Goal: Task Accomplishment & Management: Complete application form

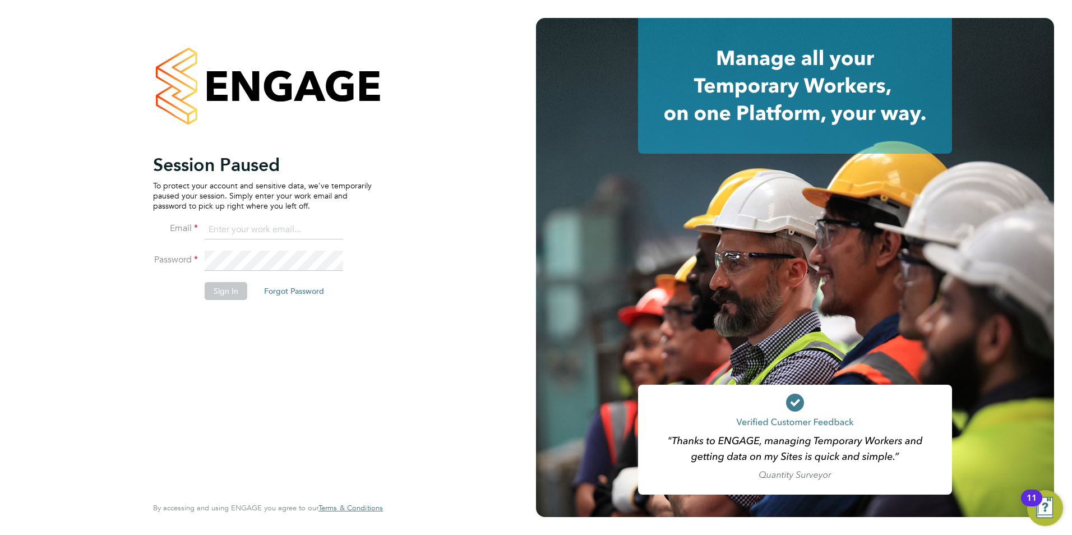
type input "olivia.triassi@huntereducation.co.uk"
click at [228, 283] on button "Sign In" at bounding box center [226, 291] width 43 height 18
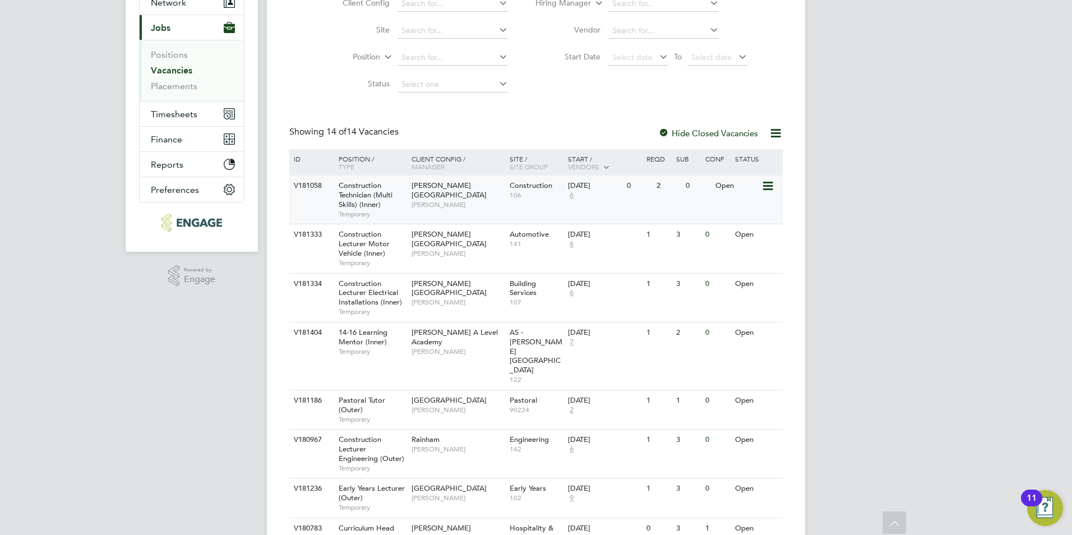
scroll to position [72, 0]
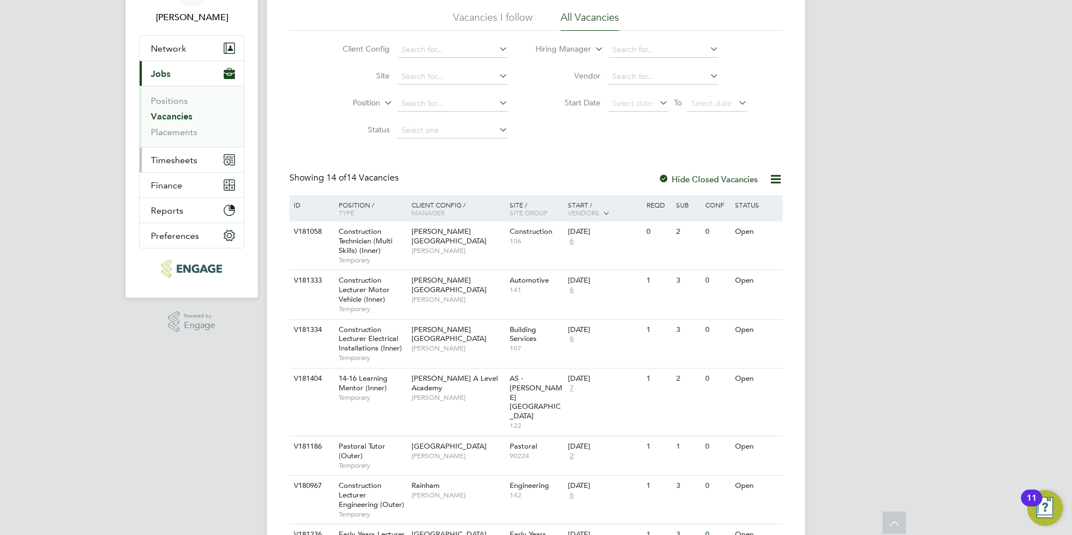
click at [174, 160] on span "Timesheets" at bounding box center [174, 160] width 47 height 11
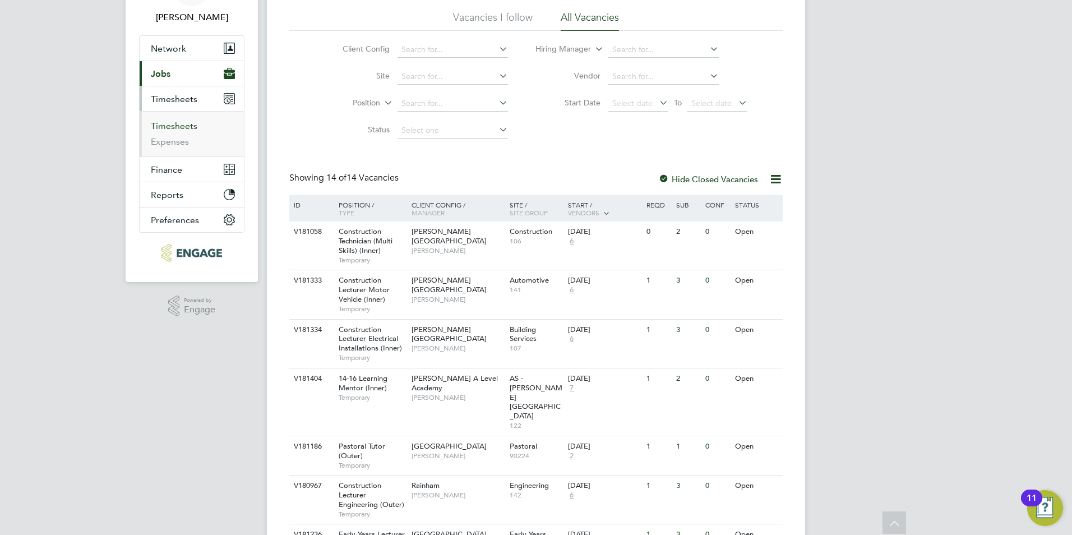
click at [178, 123] on link "Timesheets" at bounding box center [174, 126] width 47 height 11
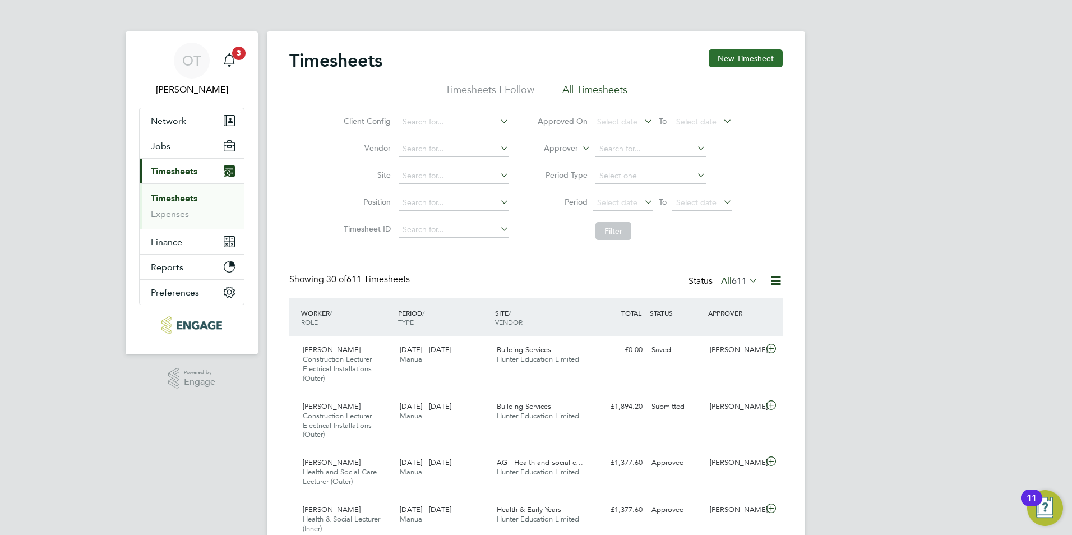
click at [749, 67] on button "New Timesheet" at bounding box center [745, 58] width 74 height 18
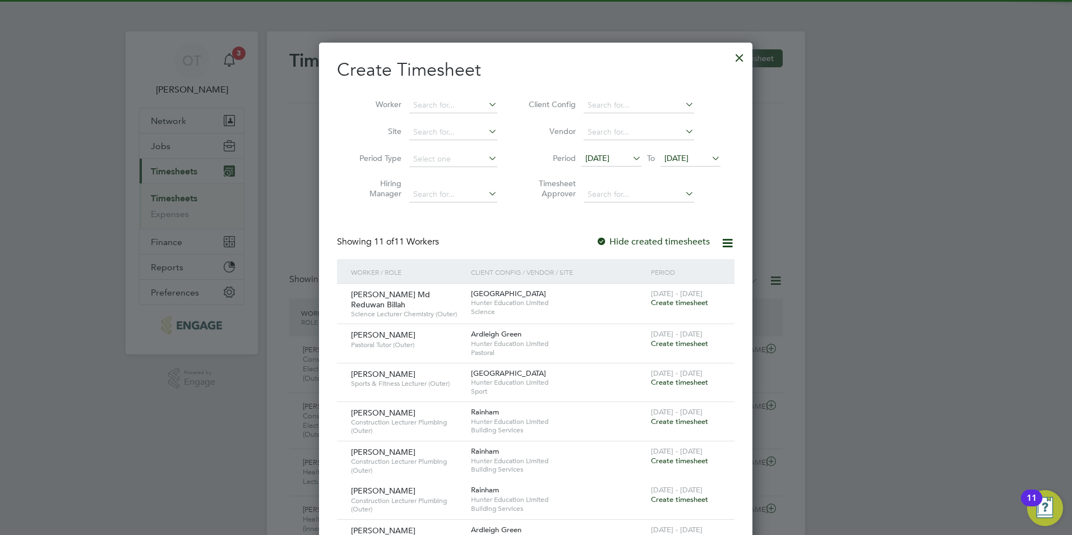
click at [620, 164] on span "[DATE]" at bounding box center [611, 158] width 60 height 15
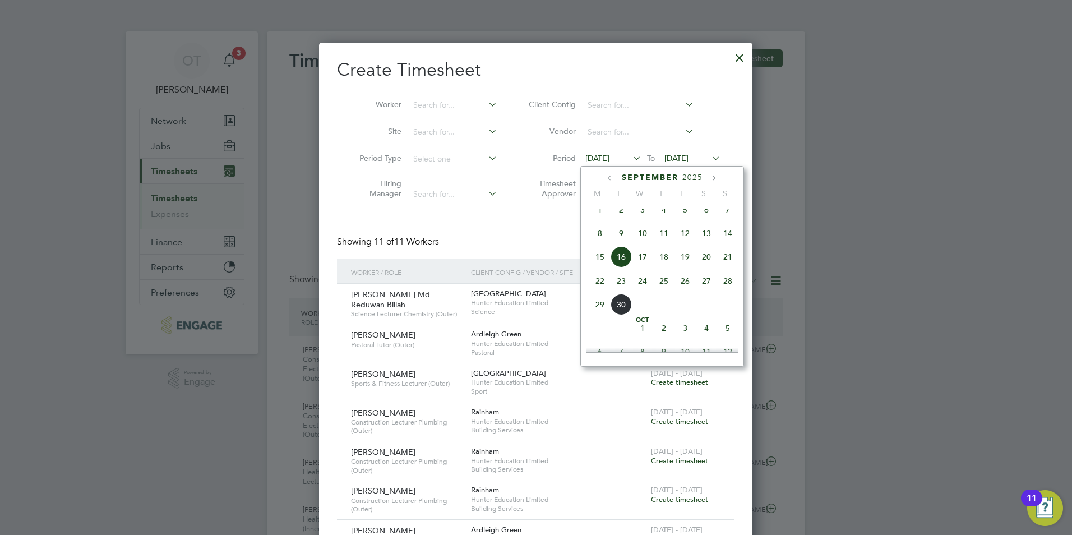
click at [601, 286] on span "22" at bounding box center [599, 280] width 21 height 21
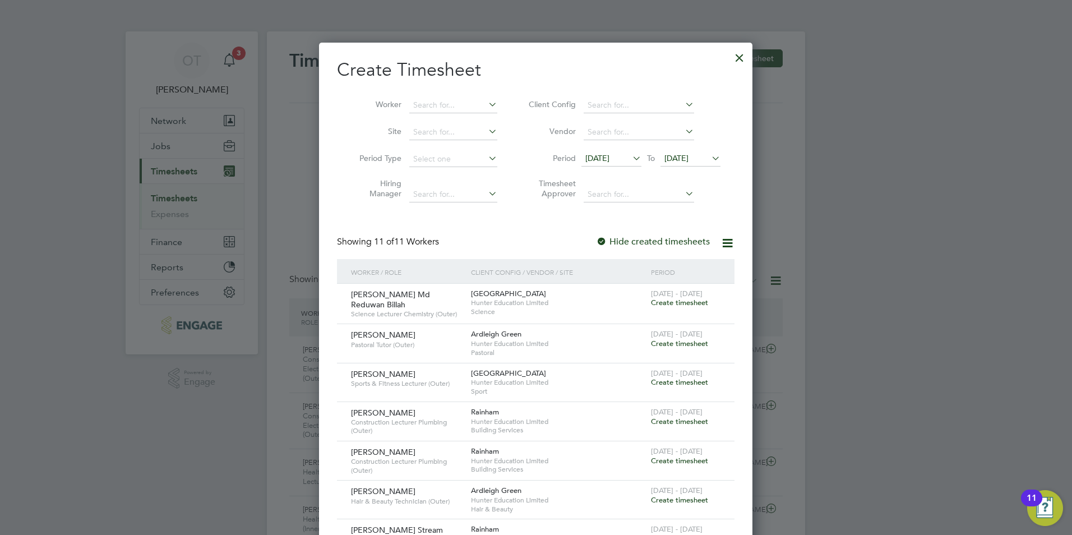
click at [737, 62] on div at bounding box center [739, 55] width 20 height 20
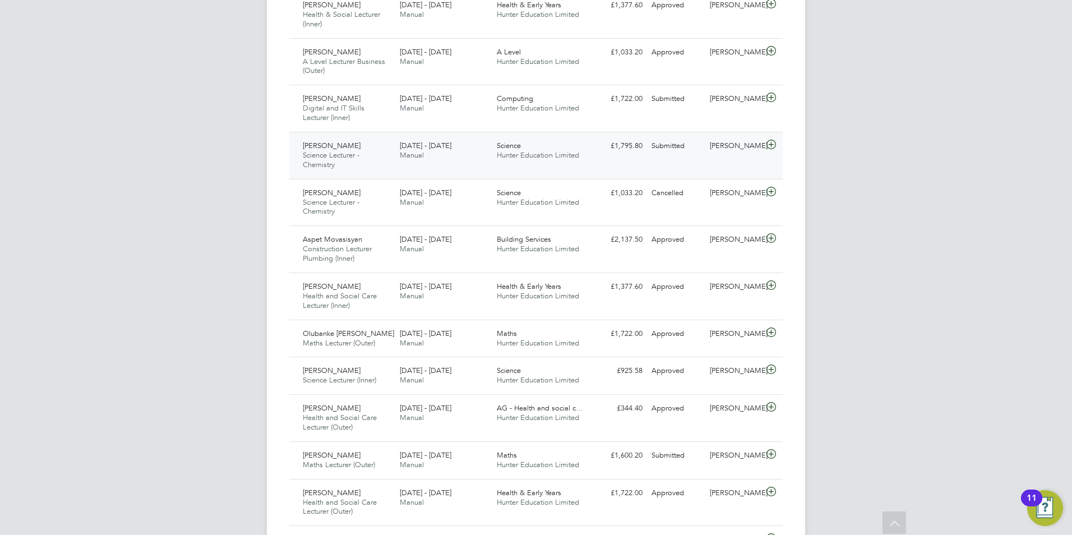
click at [534, 163] on div "Science Hunter Education Limited" at bounding box center [540, 151] width 97 height 28
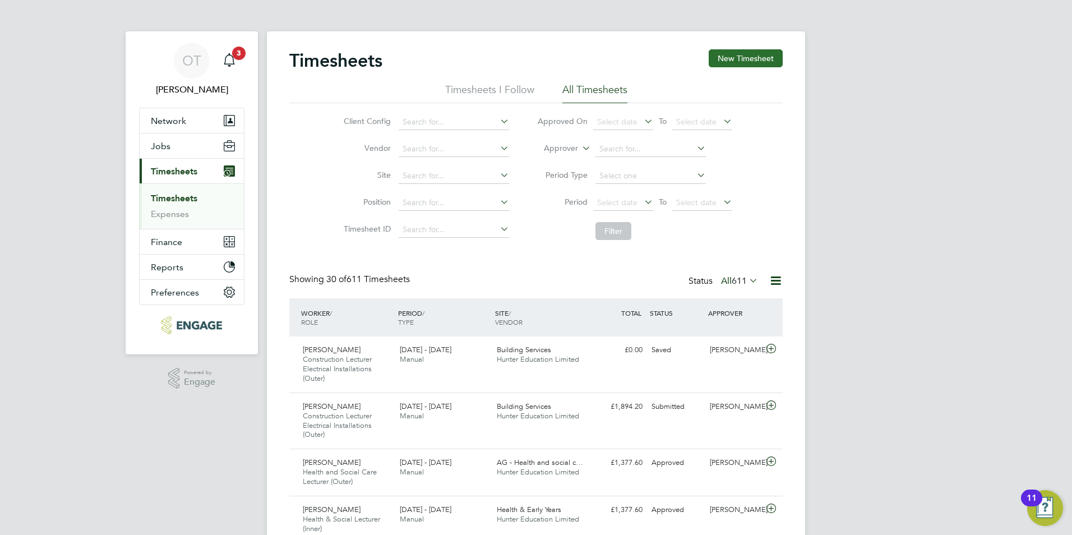
click at [744, 59] on button "New Timesheet" at bounding box center [745, 58] width 74 height 18
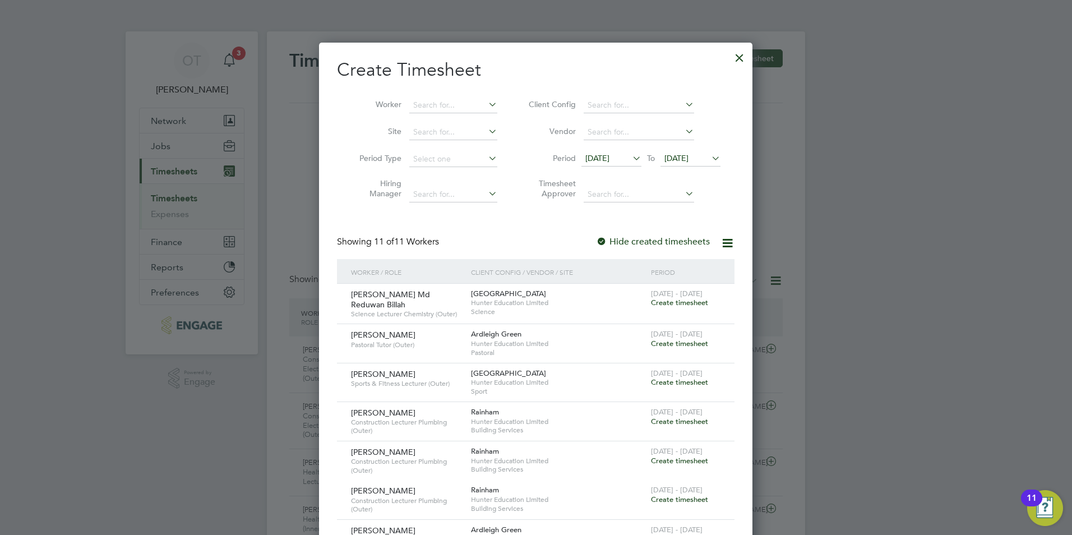
click at [689, 304] on span "Create timesheet" at bounding box center [679, 303] width 57 height 10
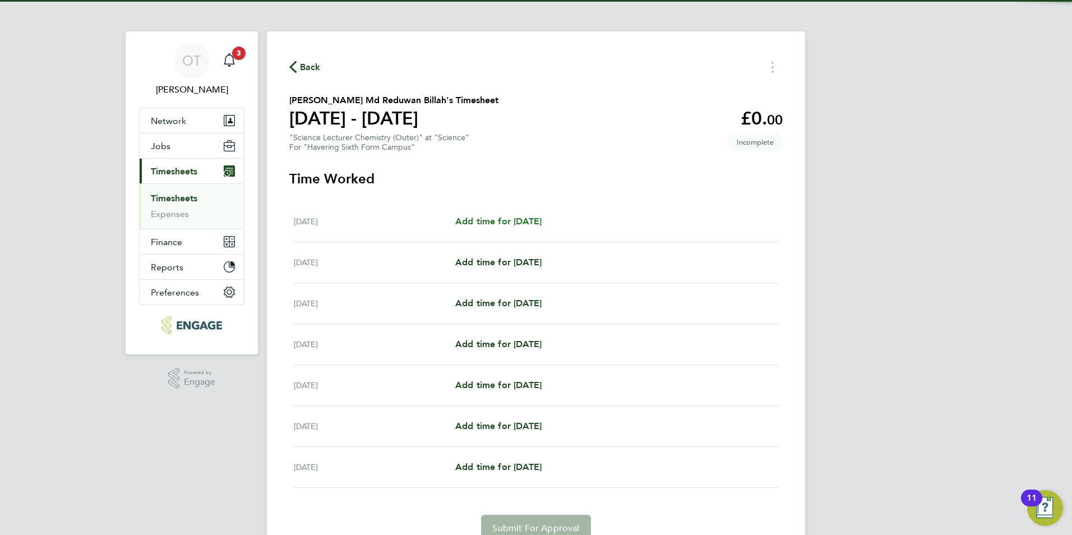
click at [520, 223] on span "Add time for [DATE]" at bounding box center [498, 221] width 86 height 11
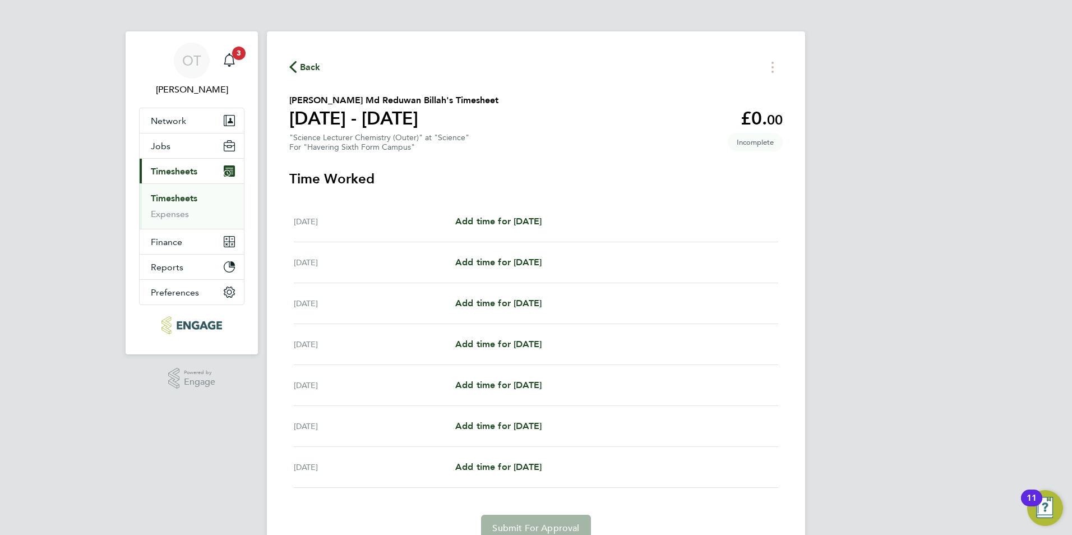
select select "60"
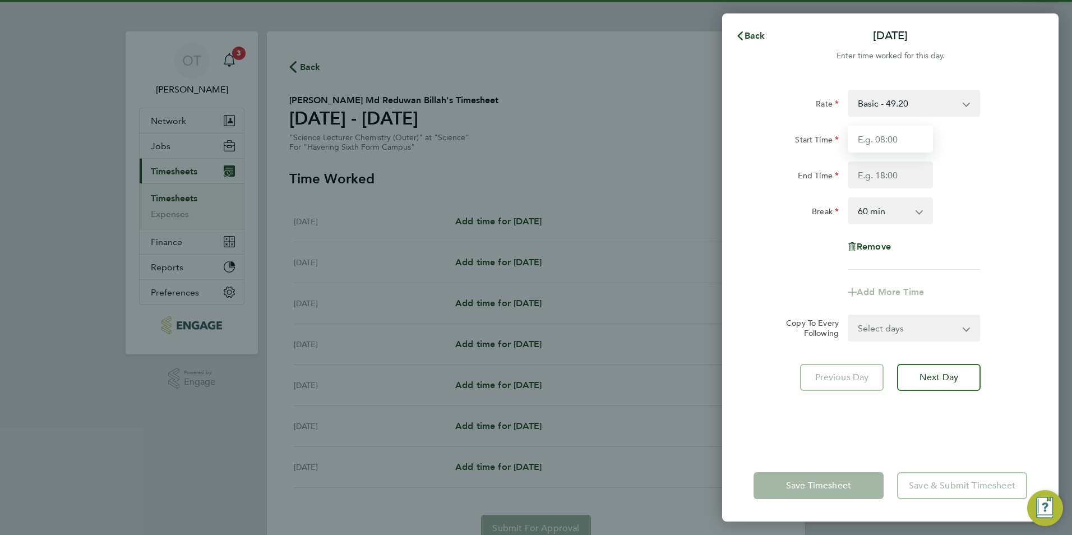
click at [868, 138] on input "Start Time" at bounding box center [889, 139] width 85 height 27
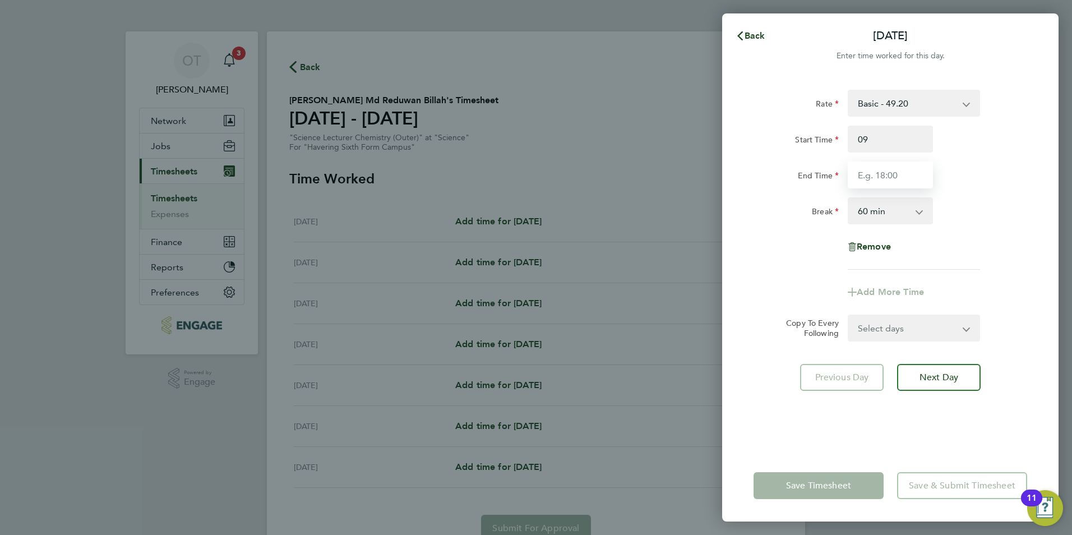
type input "09:00"
click at [966, 150] on div "Start Time 09:00" at bounding box center [890, 139] width 282 height 27
type input "17:00"
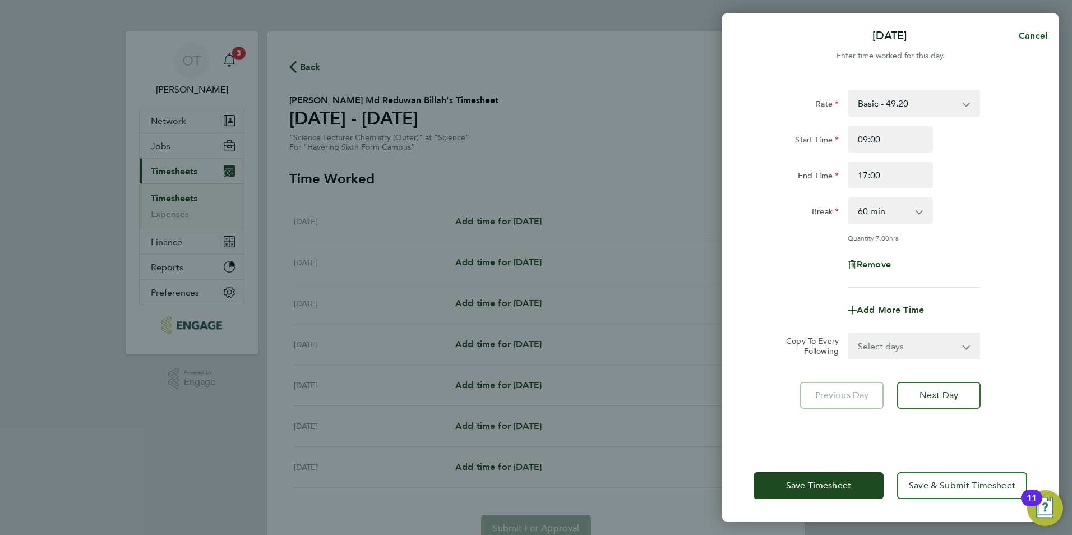
click at [956, 366] on div "Rate Basic - 49.20 Start Time 09:00 End Time 17:00 Break 0 min 15 min 30 min 45…" at bounding box center [890, 262] width 336 height 373
click at [951, 384] on button "Next Day" at bounding box center [939, 395] width 84 height 27
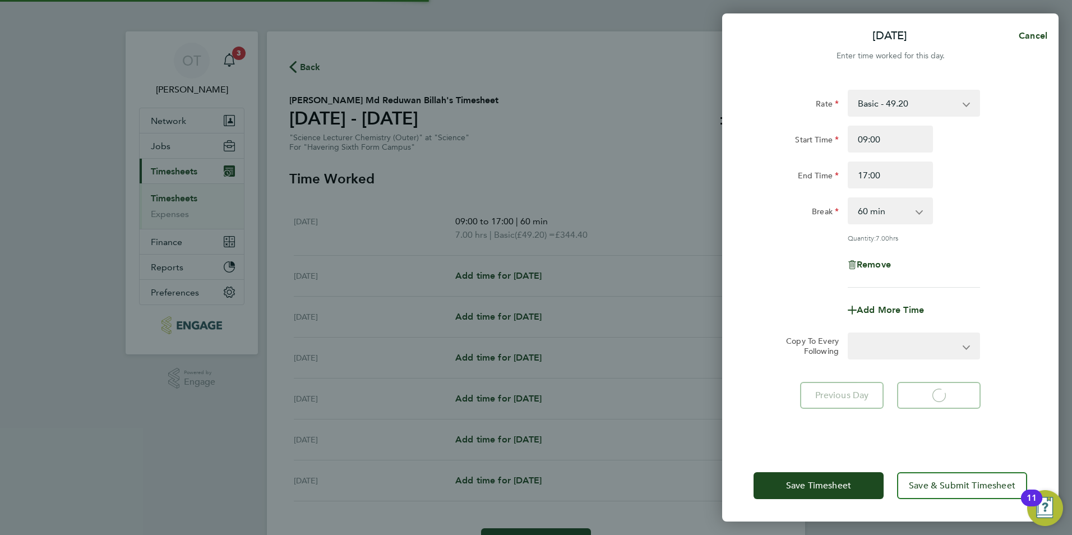
select select "60"
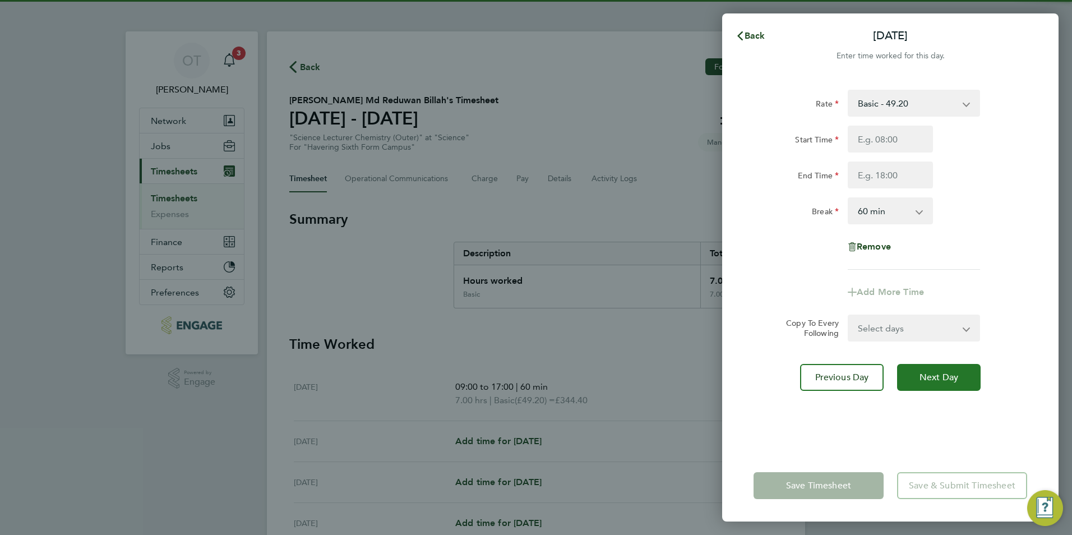
click at [925, 373] on span "Next Day" at bounding box center [938, 377] width 39 height 11
select select "60"
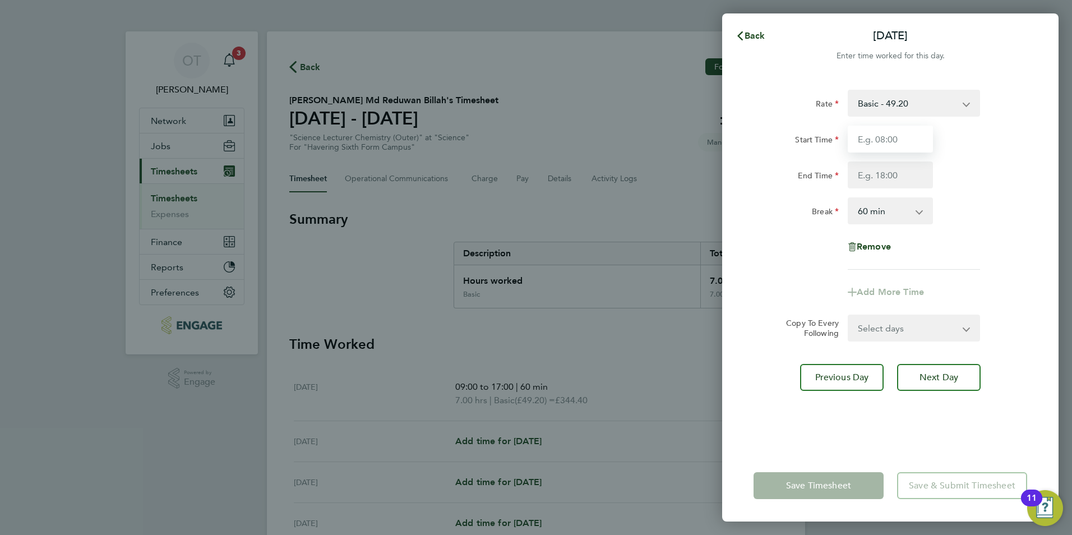
click at [891, 146] on input "Start Time" at bounding box center [889, 139] width 85 height 27
type input "09:00"
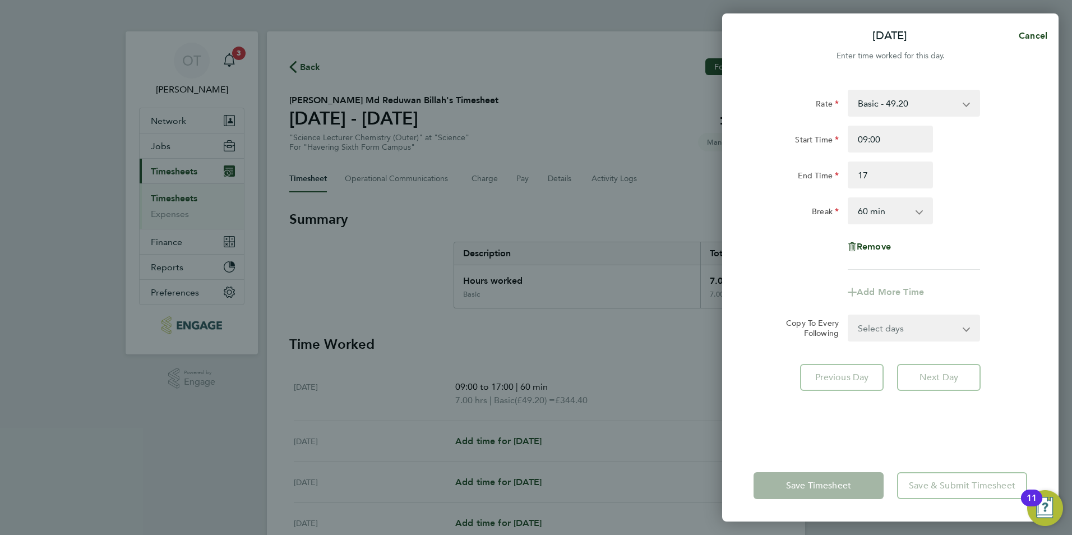
type input "17:00"
click at [948, 138] on div "Start Time 09:00" at bounding box center [890, 139] width 282 height 27
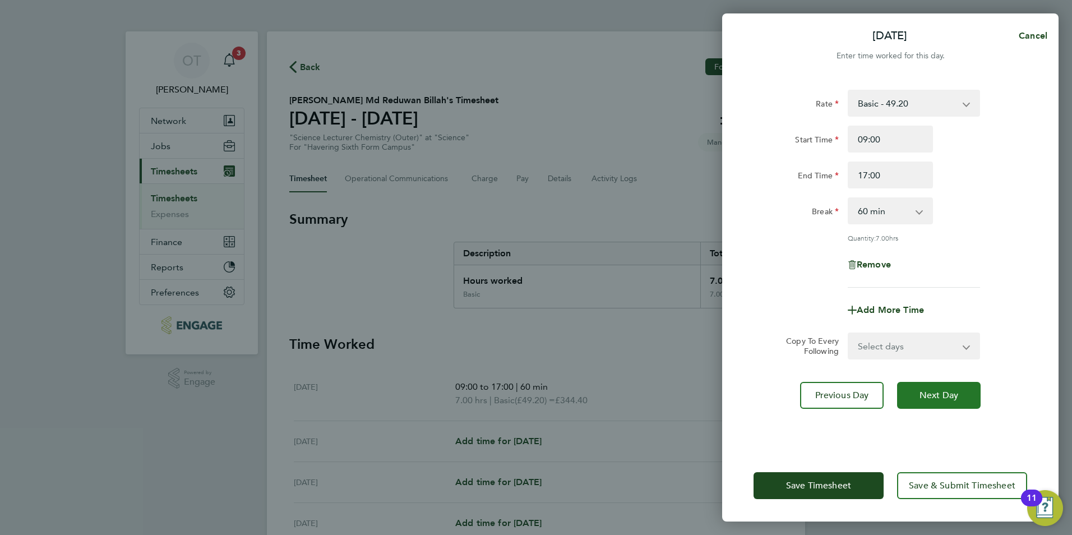
click at [944, 391] on span "Next Day" at bounding box center [938, 395] width 39 height 11
select select "60"
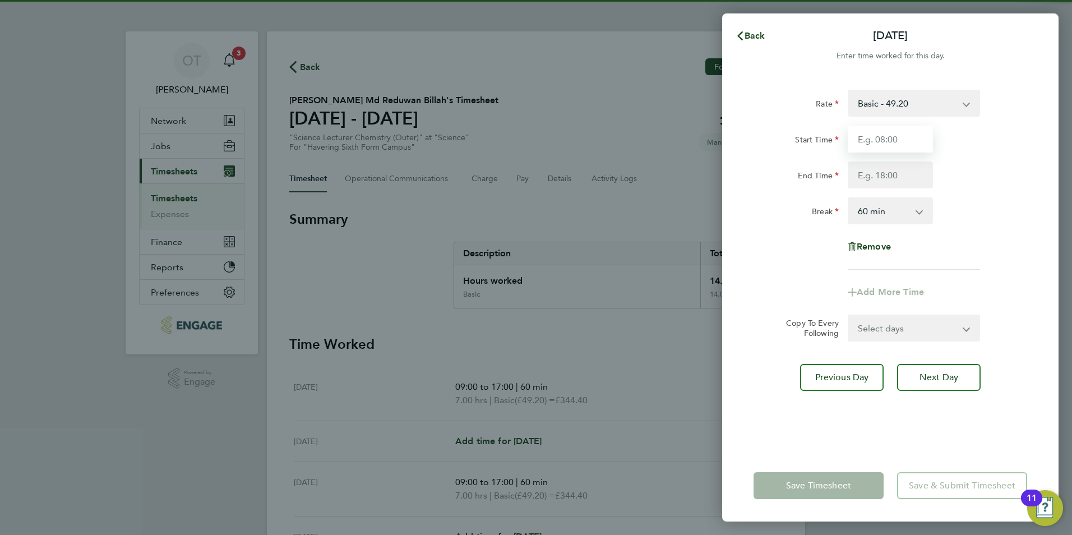
click at [886, 145] on input "Start Time" at bounding box center [889, 139] width 85 height 27
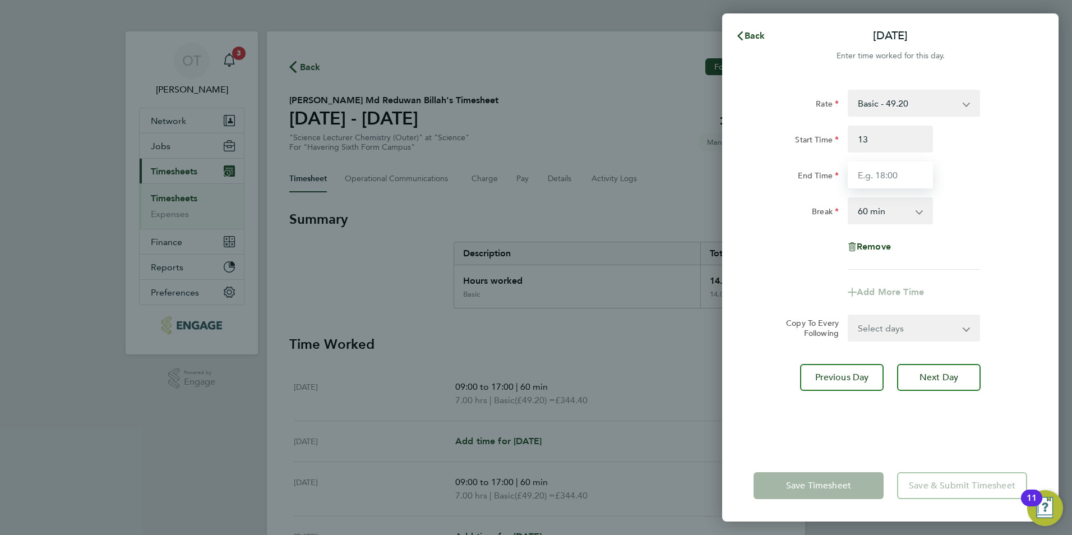
type input "13:00"
type input "17:00"
click at [858, 208] on select "0 min 15 min 30 min 45 min 60 min 75 min 90 min" at bounding box center [883, 210] width 69 height 25
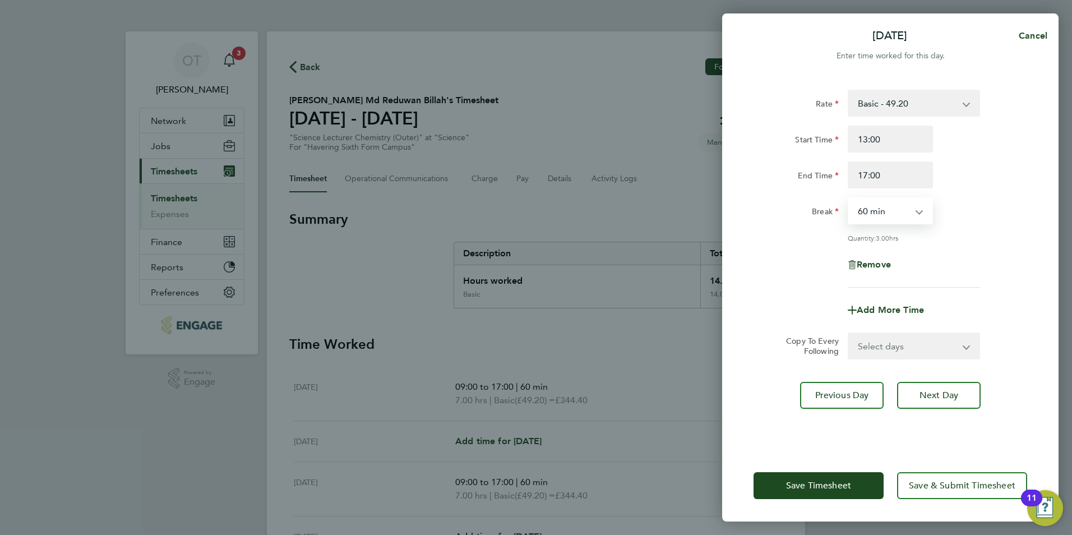
select select "30"
click at [849, 198] on select "0 min 15 min 30 min 45 min 60 min 75 min 90 min" at bounding box center [883, 210] width 69 height 25
click at [942, 390] on span "Next Day" at bounding box center [938, 395] width 39 height 11
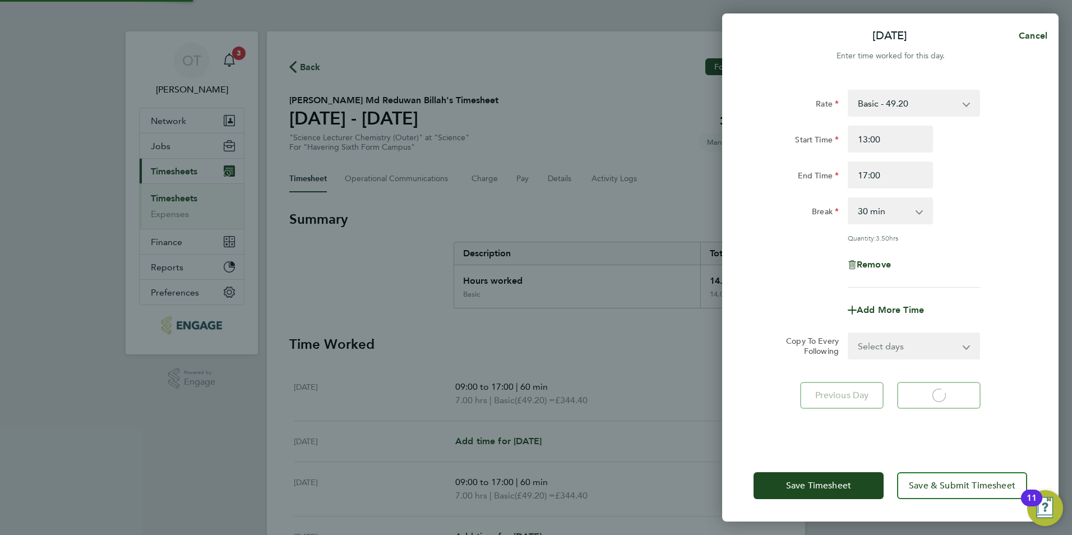
select select "60"
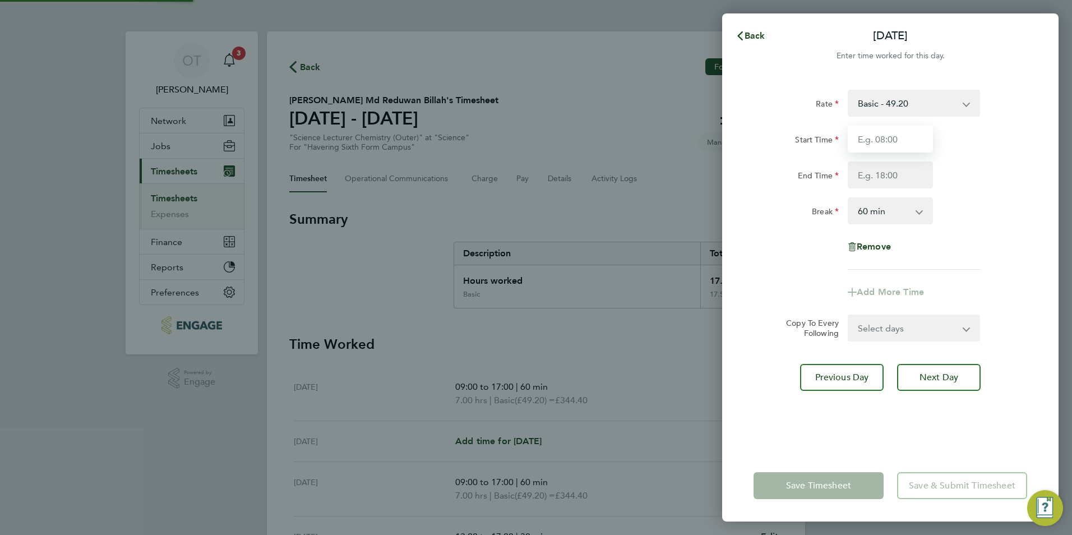
click at [886, 135] on input "Start Time" at bounding box center [889, 139] width 85 height 27
type input "13:00"
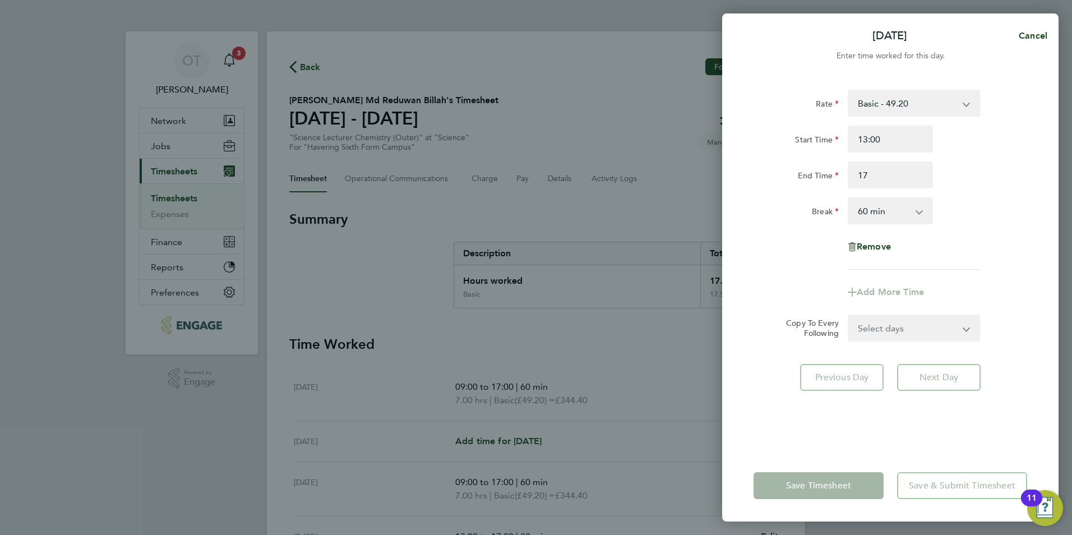
type input "17:00"
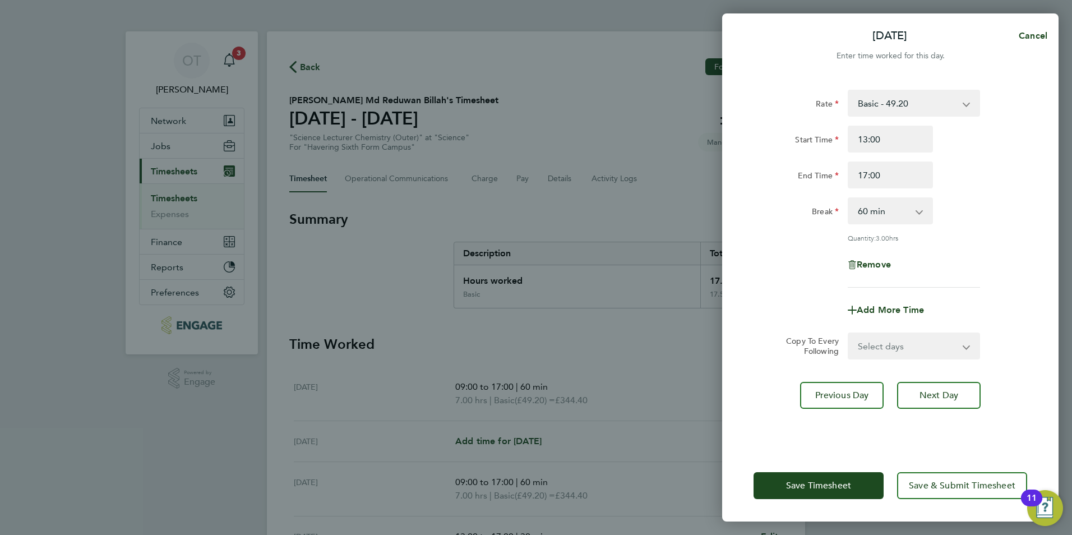
click at [995, 145] on div "Start Time 13:00" at bounding box center [890, 139] width 282 height 27
click at [924, 206] on app-icon-cross-button at bounding box center [924, 210] width 13 height 25
click at [904, 212] on select "0 min 15 min 30 min 45 min 60 min 75 min 90 min" at bounding box center [883, 210] width 69 height 25
click at [881, 267] on span "Remove" at bounding box center [873, 264] width 34 height 11
select select "null"
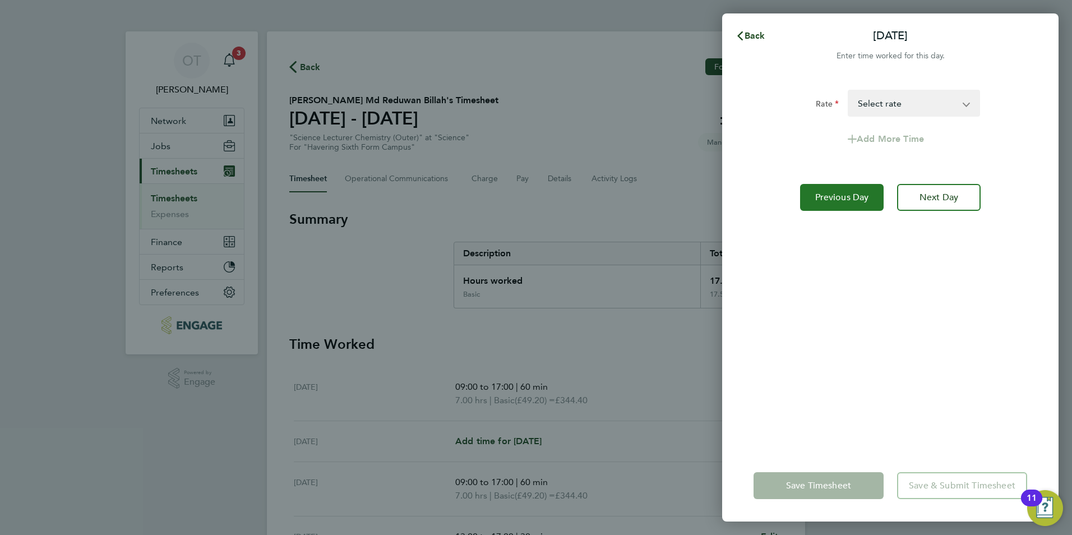
click at [859, 197] on span "Previous Day" at bounding box center [842, 197] width 54 height 11
select select "30"
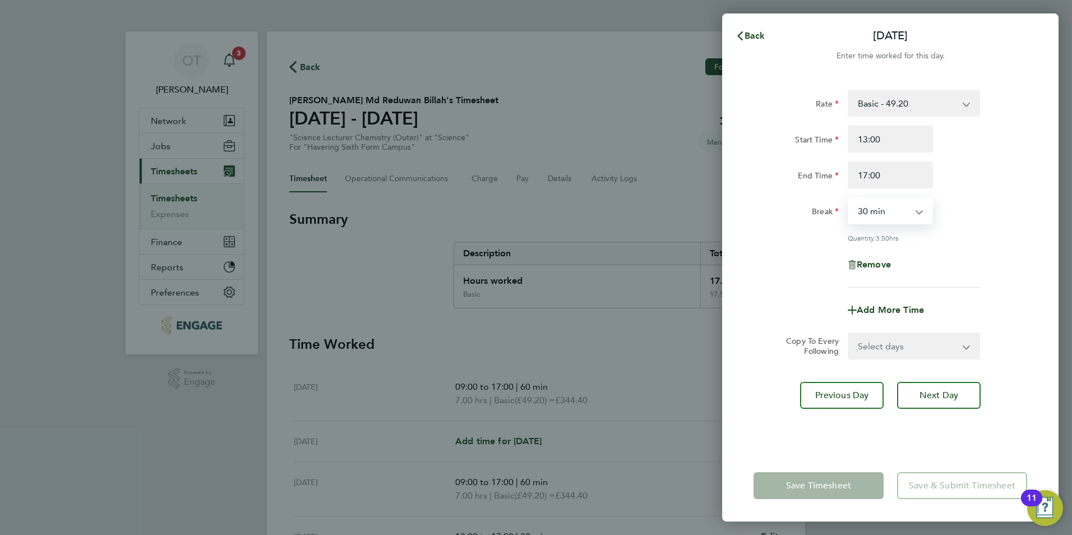
click at [902, 210] on select "0 min 15 min 30 min 45 min 60 min 75 min 90 min" at bounding box center [883, 210] width 69 height 25
click at [849, 198] on select "0 min 15 min 30 min 45 min 60 min 75 min 90 min" at bounding box center [883, 210] width 69 height 25
click at [938, 392] on span "Next Day" at bounding box center [938, 395] width 39 height 11
select select "60"
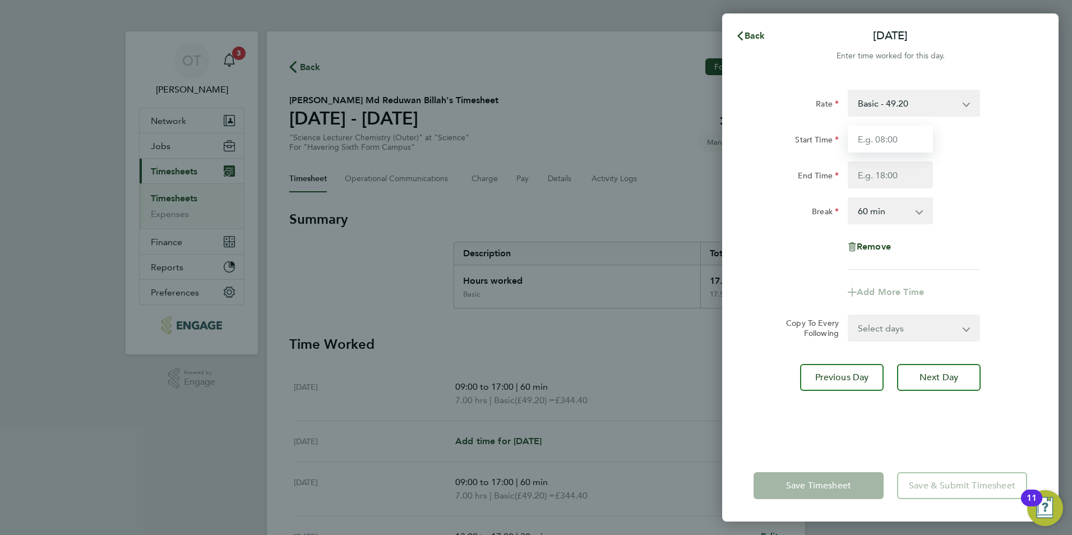
click at [891, 131] on input "Start Time" at bounding box center [889, 139] width 85 height 27
type input "13:00"
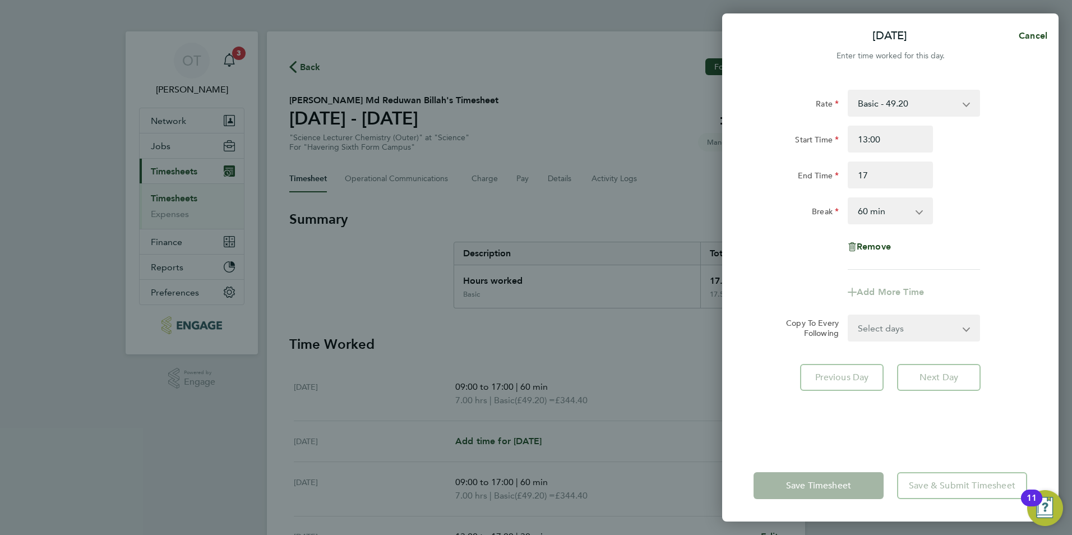
type input "17:00"
click at [868, 219] on select "0 min 15 min 30 min 45 min 60 min 75 min 90 min" at bounding box center [883, 210] width 69 height 25
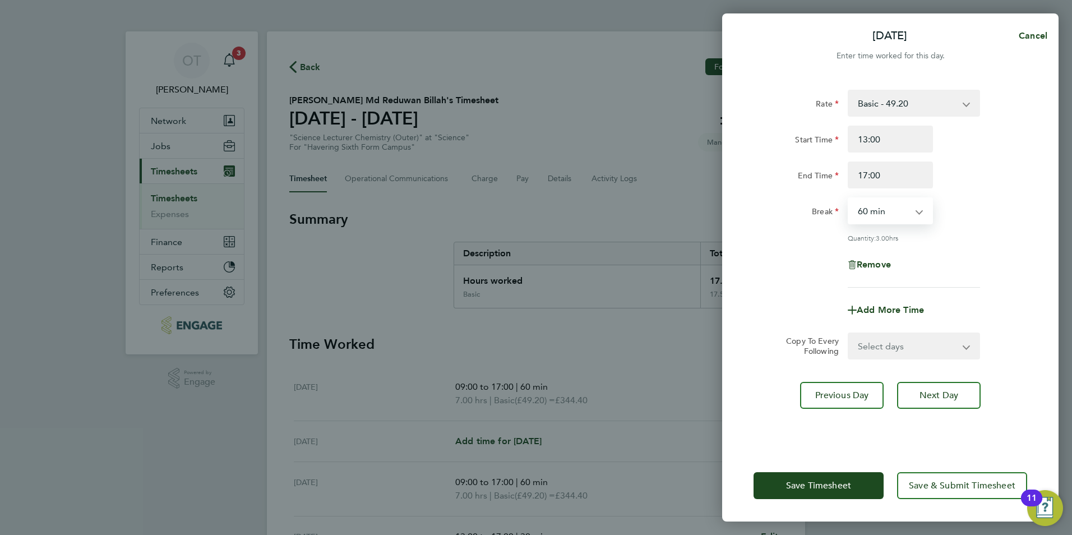
select select "30"
click at [849, 198] on select "0 min 15 min 30 min 45 min 60 min 75 min 90 min" at bounding box center [883, 210] width 69 height 25
click at [841, 480] on span "Save Timesheet" at bounding box center [818, 485] width 65 height 11
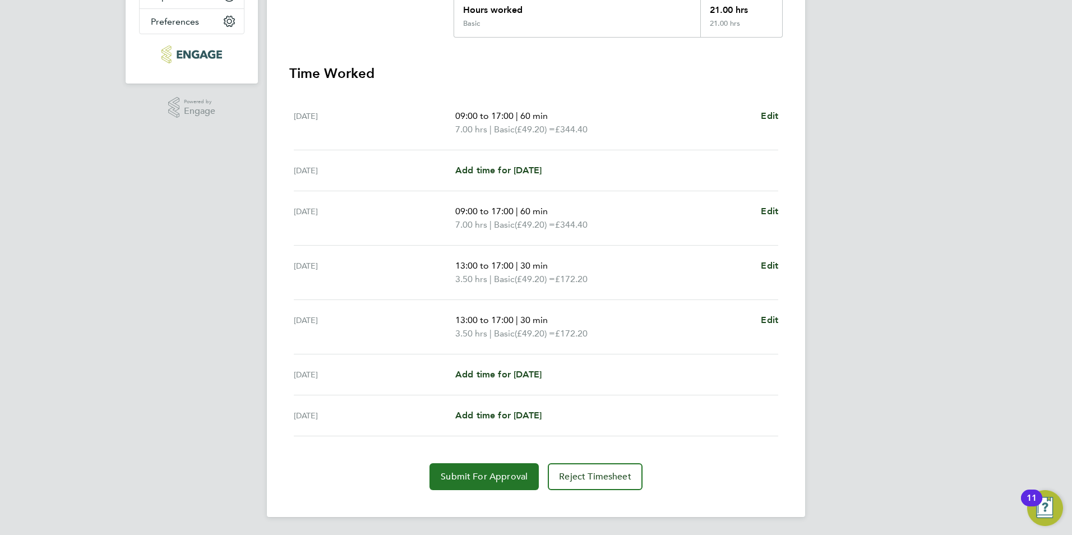
click at [515, 472] on span "Submit For Approval" at bounding box center [484, 476] width 87 height 11
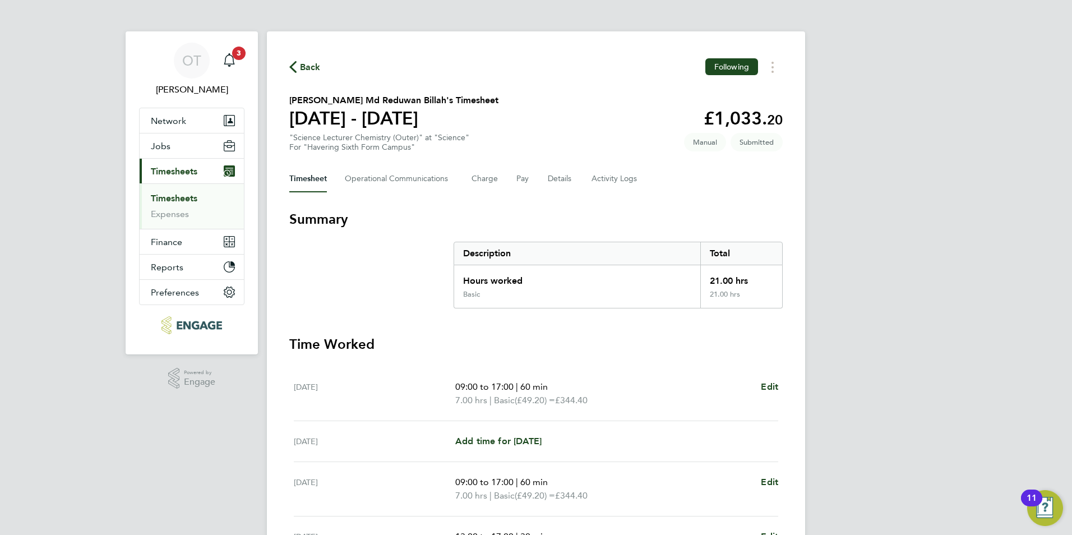
drag, startPoint x: 307, startPoint y: 79, endPoint x: 311, endPoint y: 68, distance: 11.2
click at [307, 77] on div "Back Following [PERSON_NAME]'s Timesheet [DATE] - [DATE] £1,033. 20 "Science Le…" at bounding box center [536, 409] width 538 height 756
click at [311, 68] on span "Back" at bounding box center [310, 67] width 21 height 13
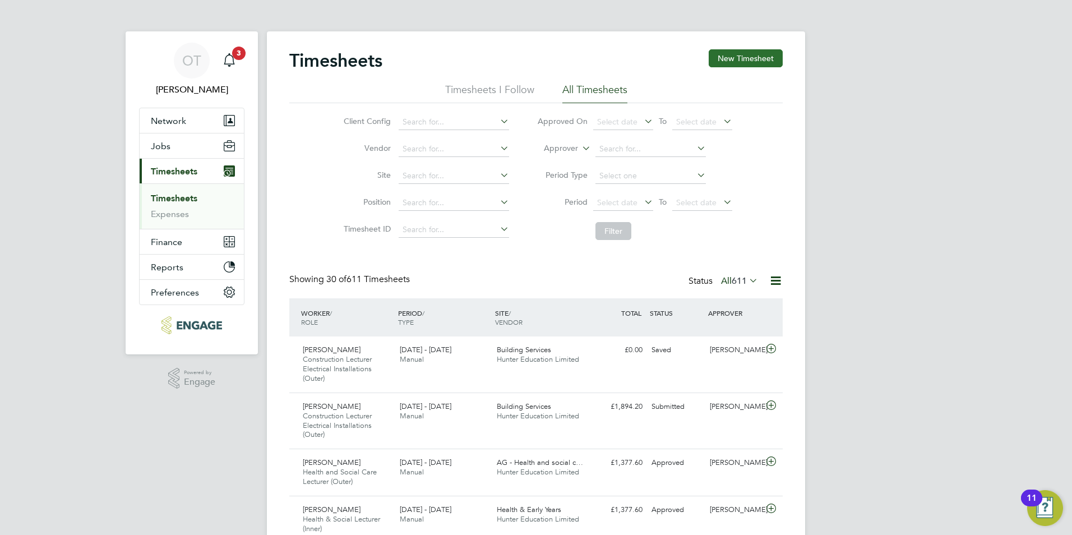
click at [715, 59] on button "New Timesheet" at bounding box center [745, 58] width 74 height 18
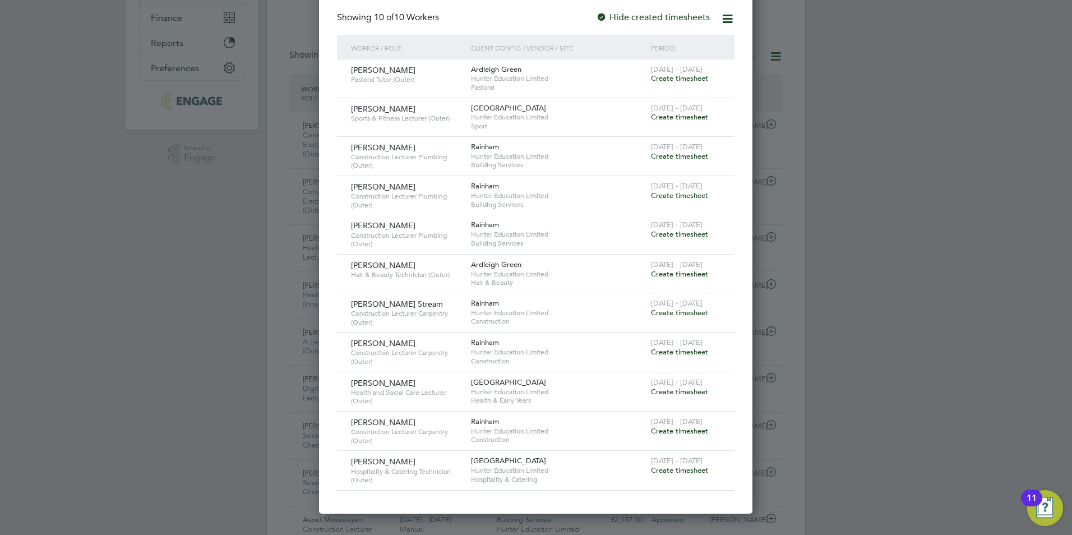
click at [682, 350] on span "Create timesheet" at bounding box center [679, 352] width 57 height 10
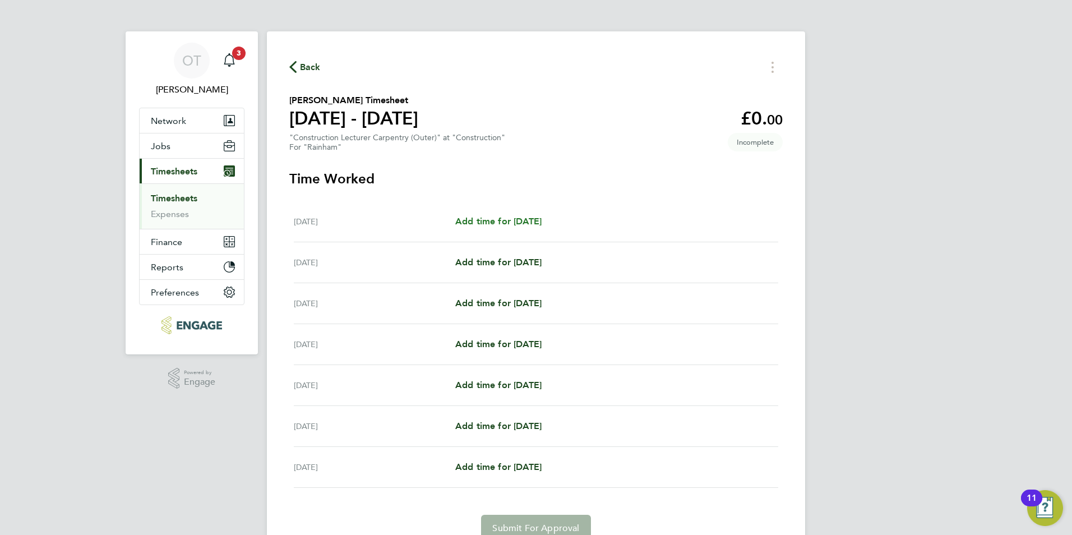
click at [502, 226] on link "Add time for [DATE]" at bounding box center [498, 221] width 86 height 13
select select "60"
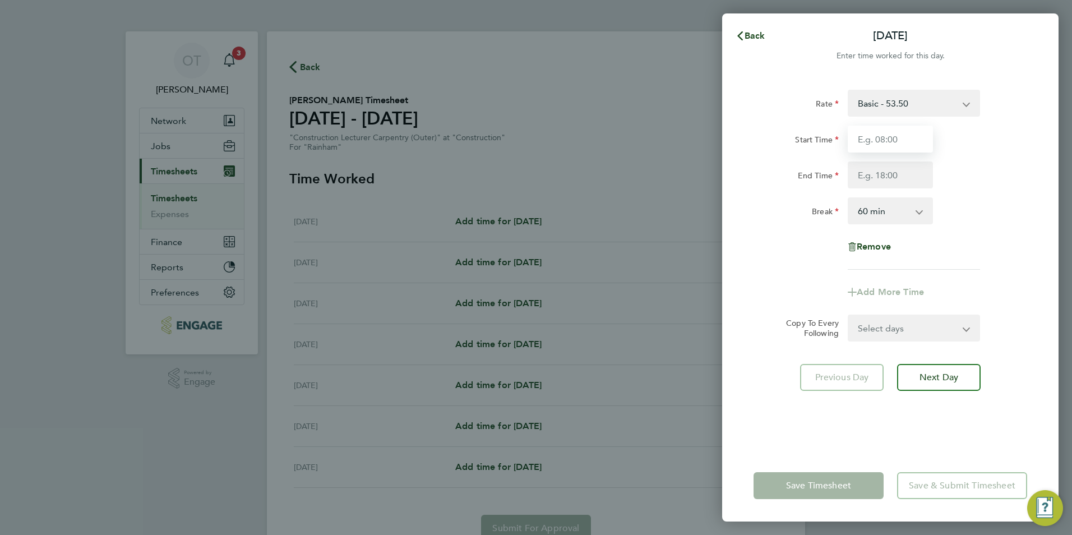
click at [868, 141] on input "Start Time" at bounding box center [889, 139] width 85 height 27
type input "09:00"
type input "17:00"
click at [1022, 149] on div "Start Time 09:00" at bounding box center [890, 139] width 282 height 27
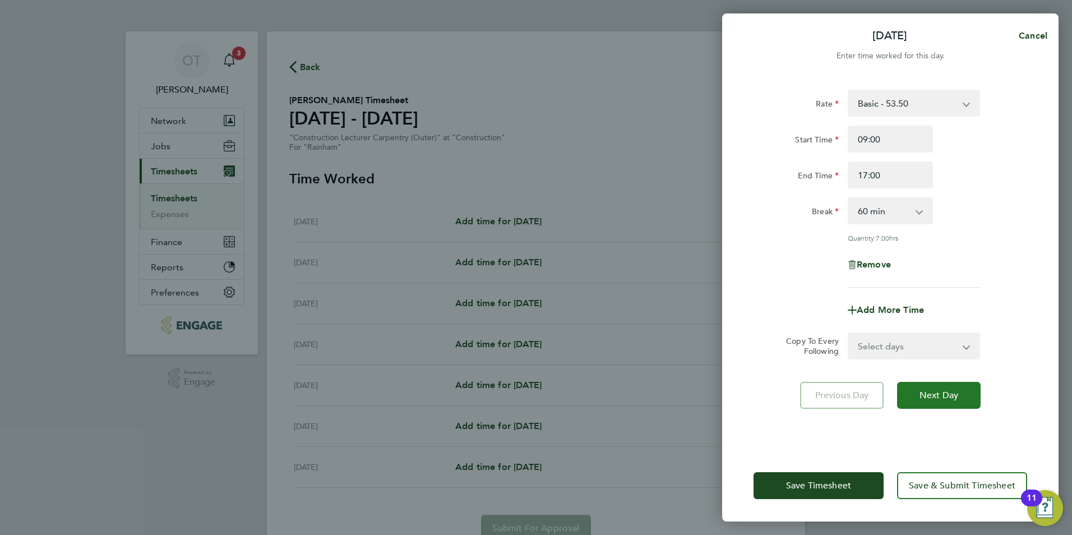
click at [920, 383] on button "Next Day" at bounding box center [939, 395] width 84 height 27
select select "60"
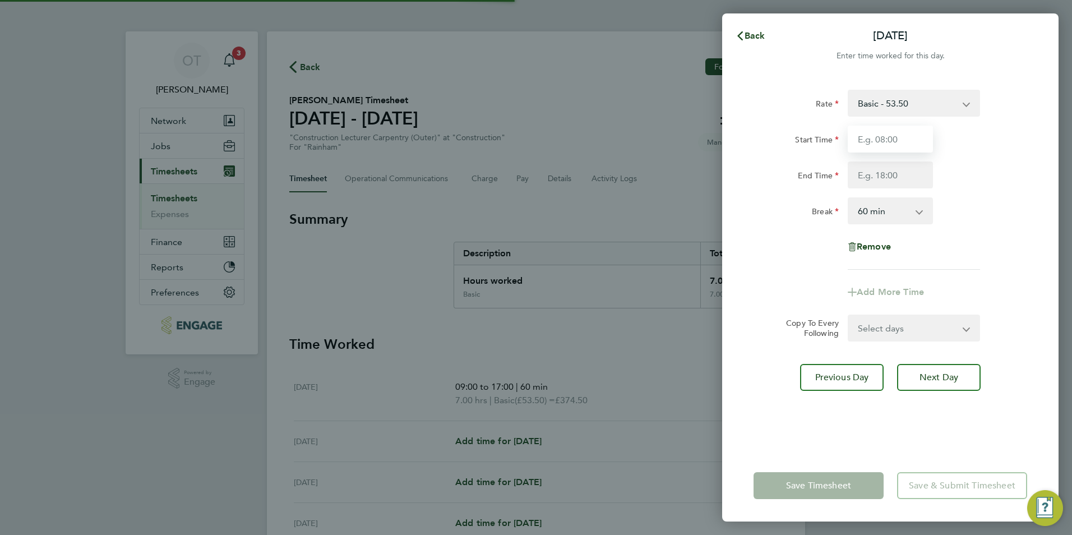
click at [887, 135] on input "Start Time" at bounding box center [889, 139] width 85 height 27
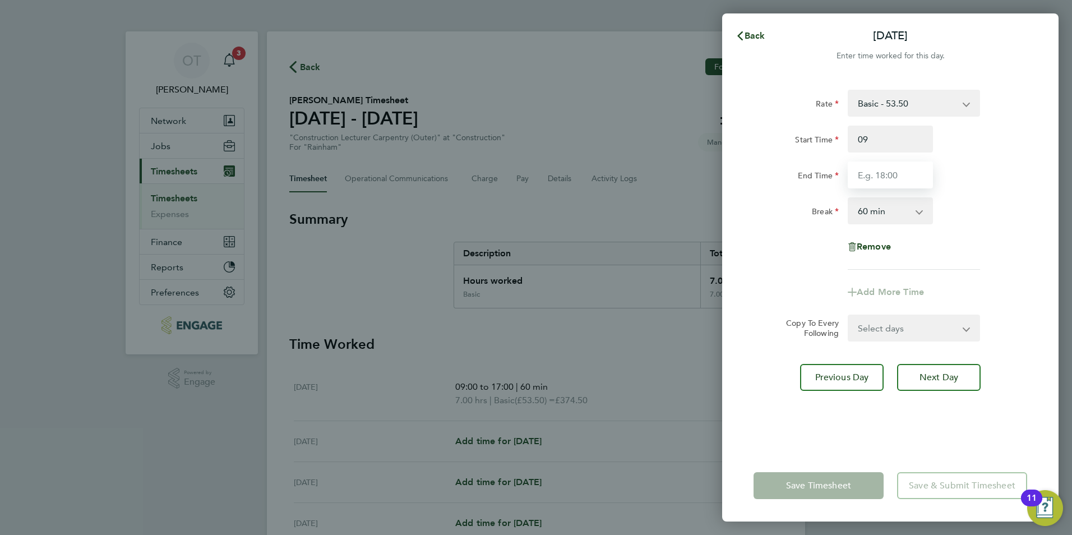
type input "09:00"
type input "17:00"
click at [956, 162] on div "End Time 17:00" at bounding box center [890, 174] width 282 height 27
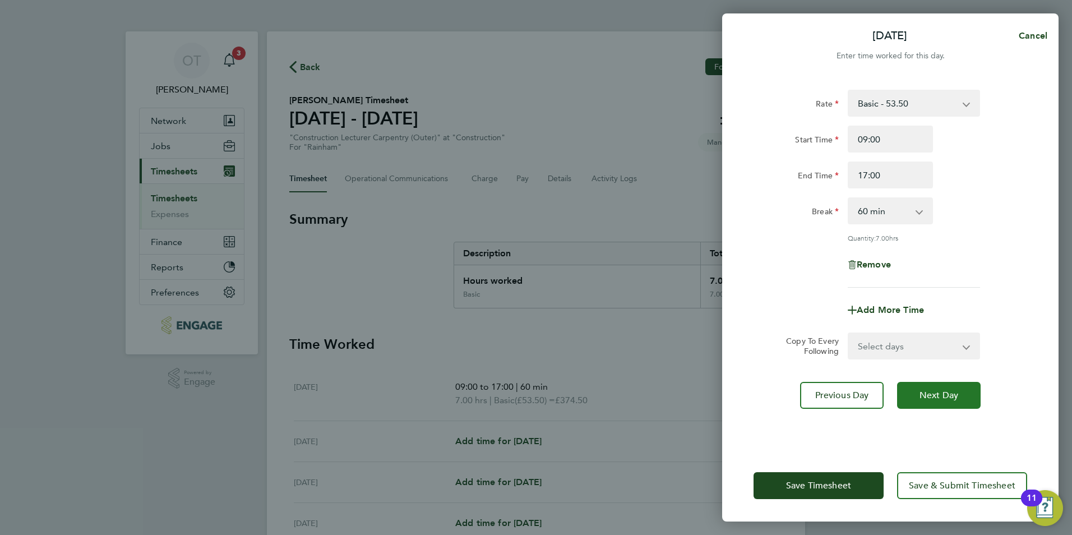
click at [951, 383] on button "Next Day" at bounding box center [939, 395] width 84 height 27
select select "60"
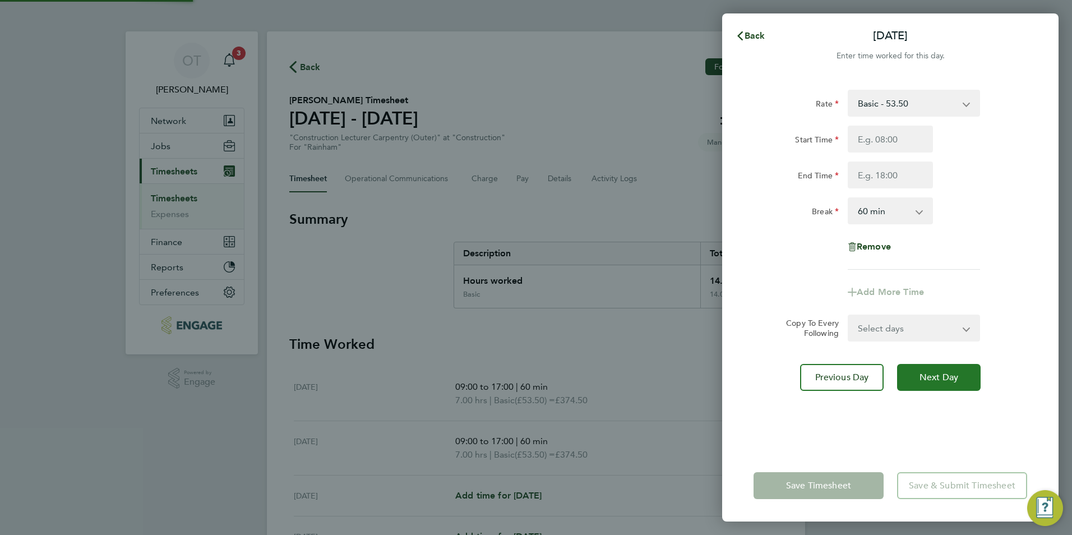
click at [947, 381] on span "Next Day" at bounding box center [938, 377] width 39 height 11
select select "60"
click at [871, 133] on input "Start Time" at bounding box center [889, 139] width 85 height 27
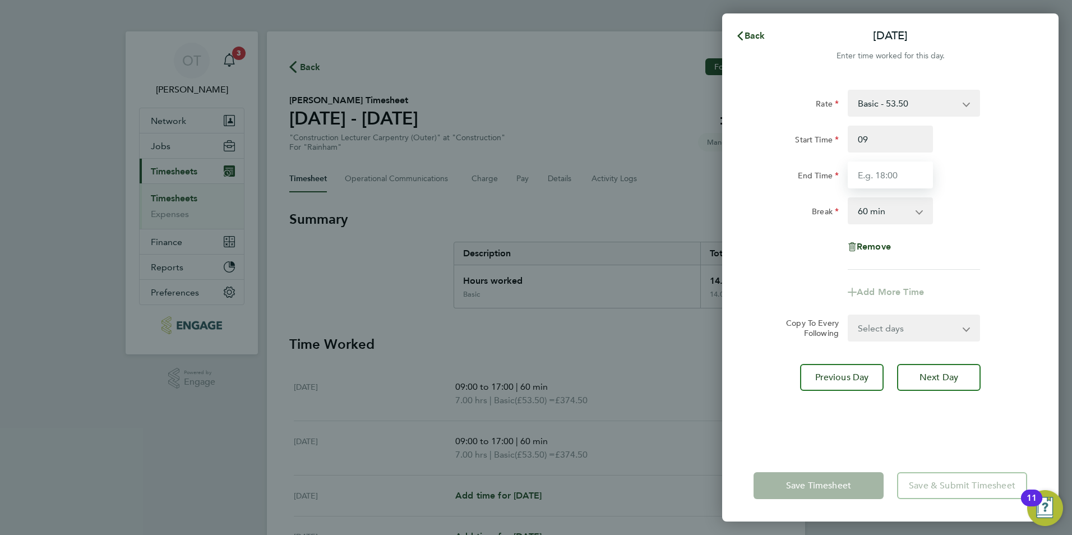
type input "09:00"
type input "17:00"
click at [973, 164] on div "End Time 17:00" at bounding box center [890, 174] width 282 height 27
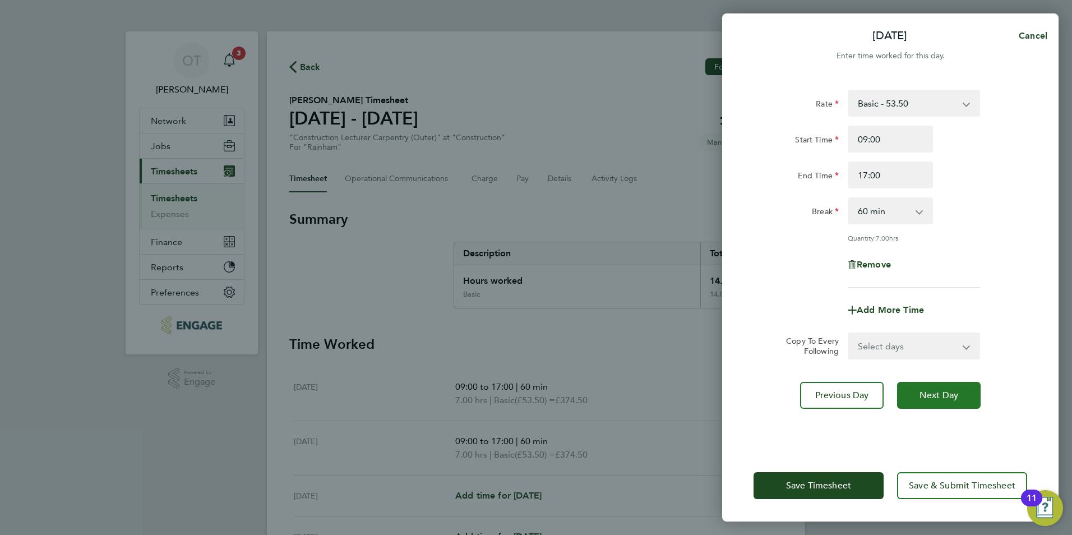
click at [944, 390] on span "Next Day" at bounding box center [938, 395] width 39 height 11
select select "60"
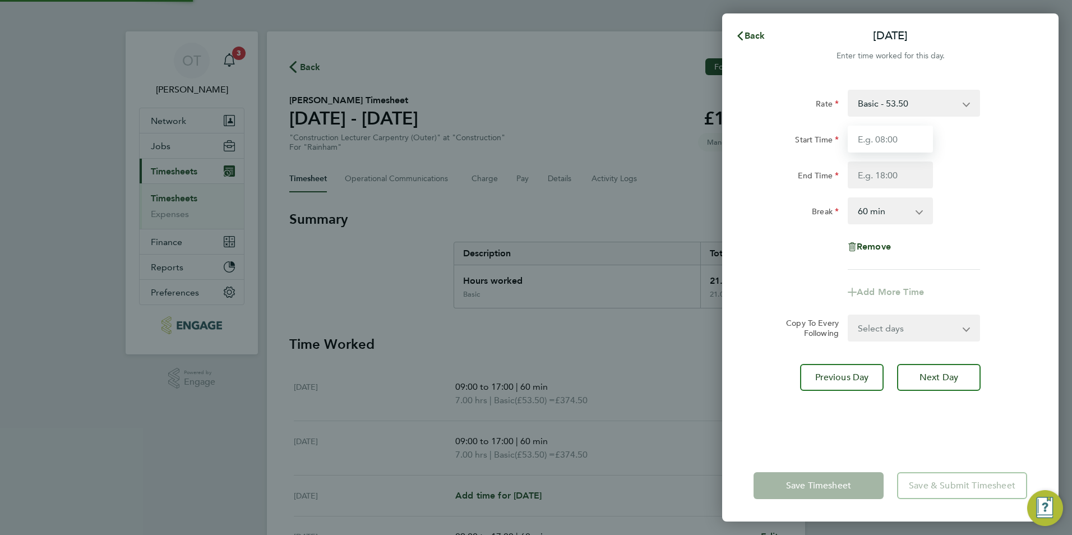
click at [859, 150] on input "Start Time" at bounding box center [889, 139] width 85 height 27
type input "09:00"
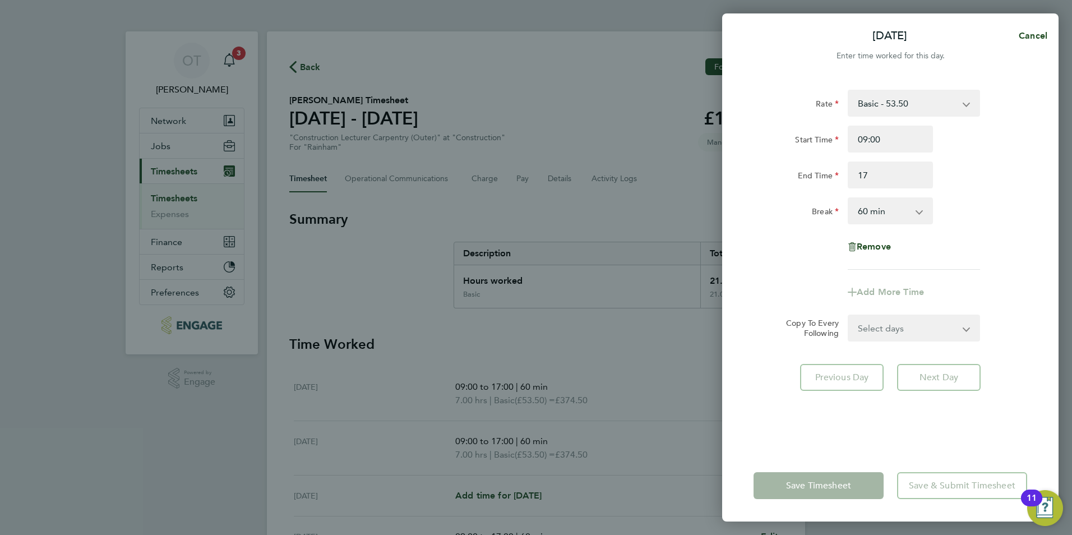
type input "17:00"
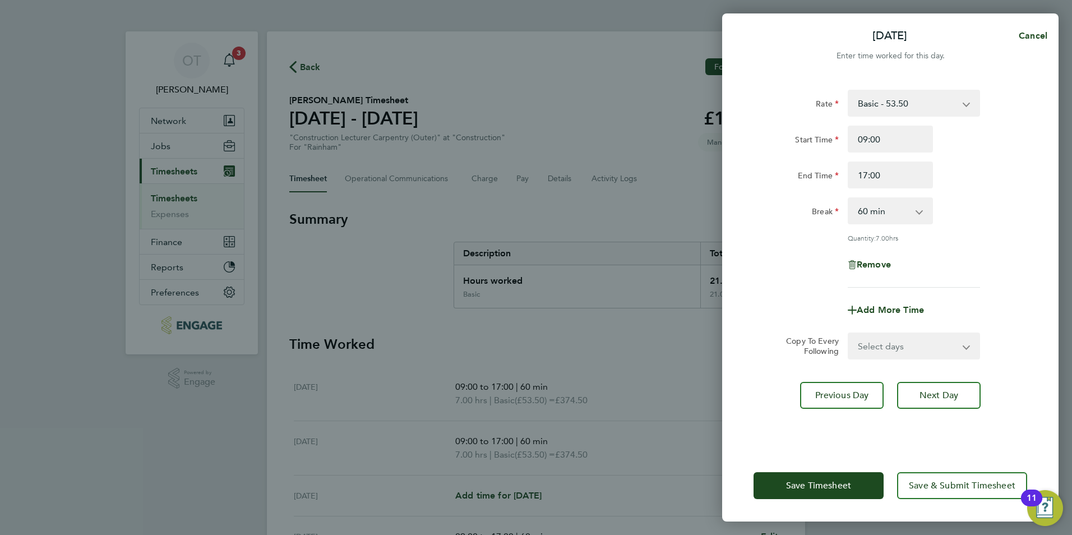
click at [962, 149] on div "Start Time 09:00" at bounding box center [890, 139] width 282 height 27
click at [815, 483] on span "Save Timesheet" at bounding box center [818, 485] width 65 height 11
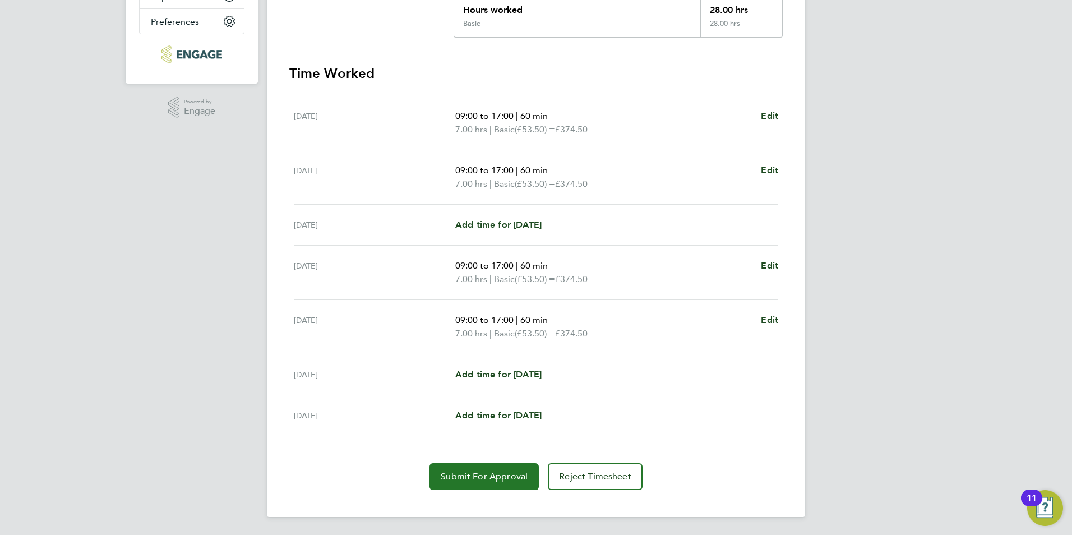
click at [515, 464] on button "Submit For Approval" at bounding box center [483, 476] width 109 height 27
